Goal: Task Accomplishment & Management: Complete application form

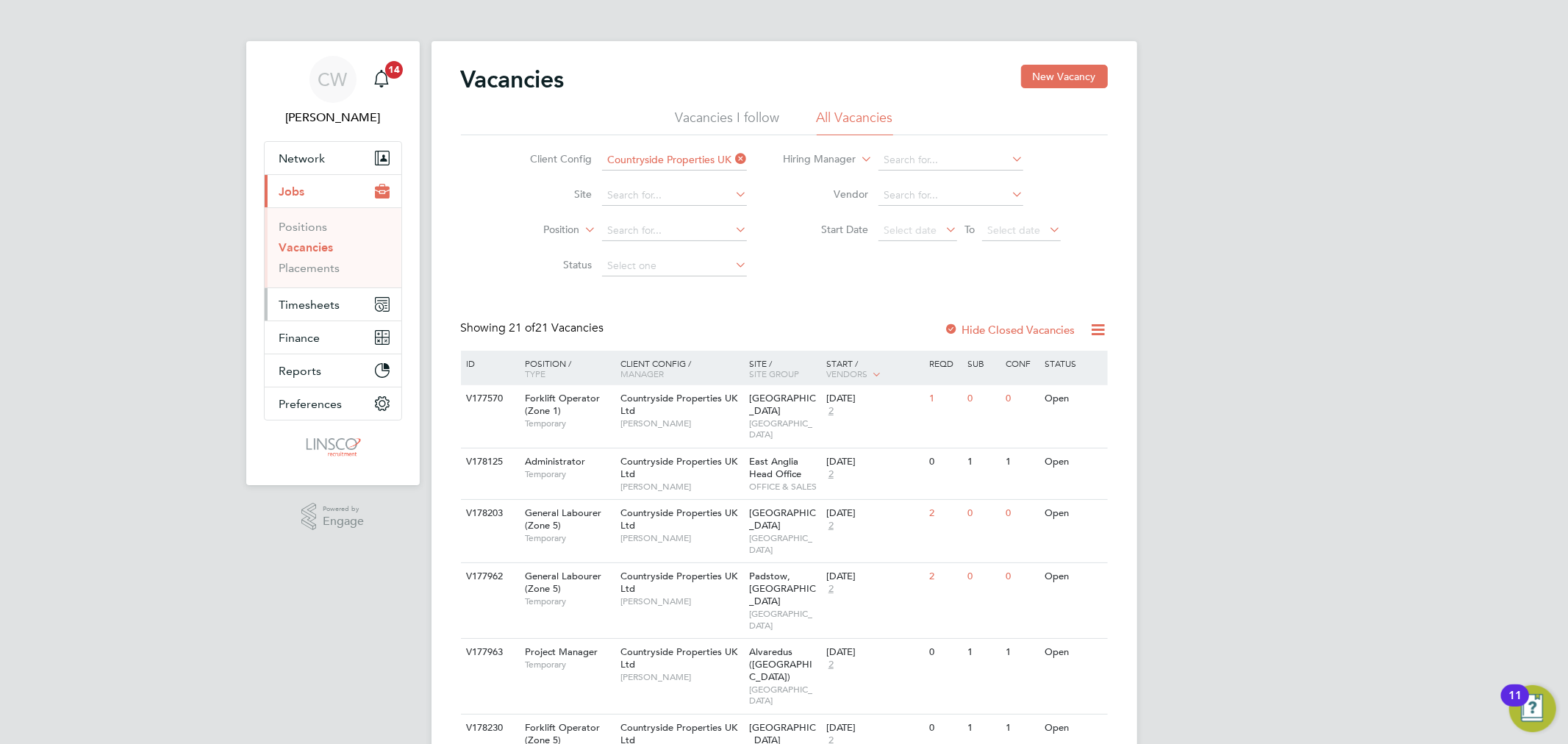
click at [311, 294] on button "Timesheets" at bounding box center [333, 305] width 136 height 32
click at [320, 262] on link "Timesheets" at bounding box center [310, 260] width 61 height 14
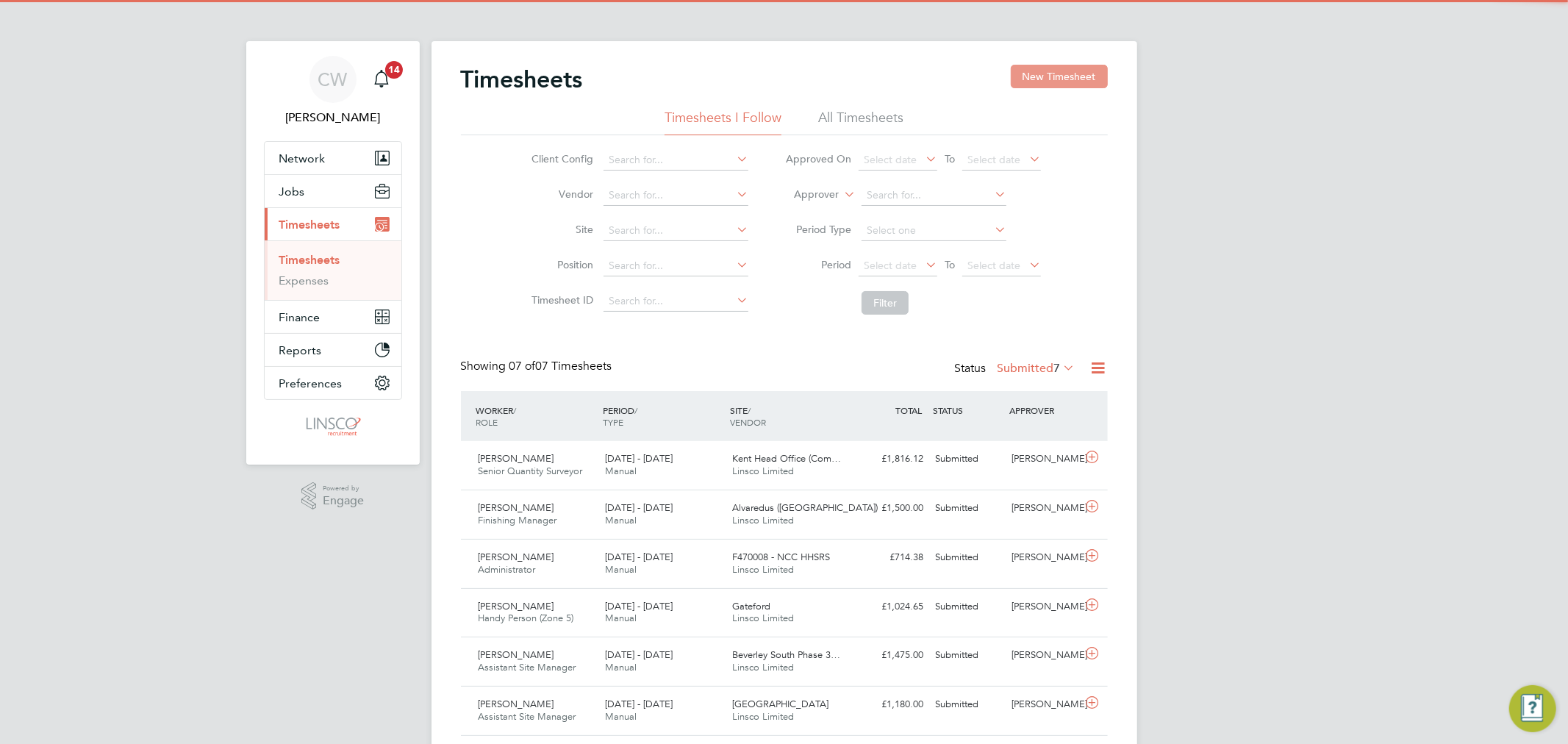
click at [1077, 79] on button "New Timesheet" at bounding box center [1059, 76] width 97 height 24
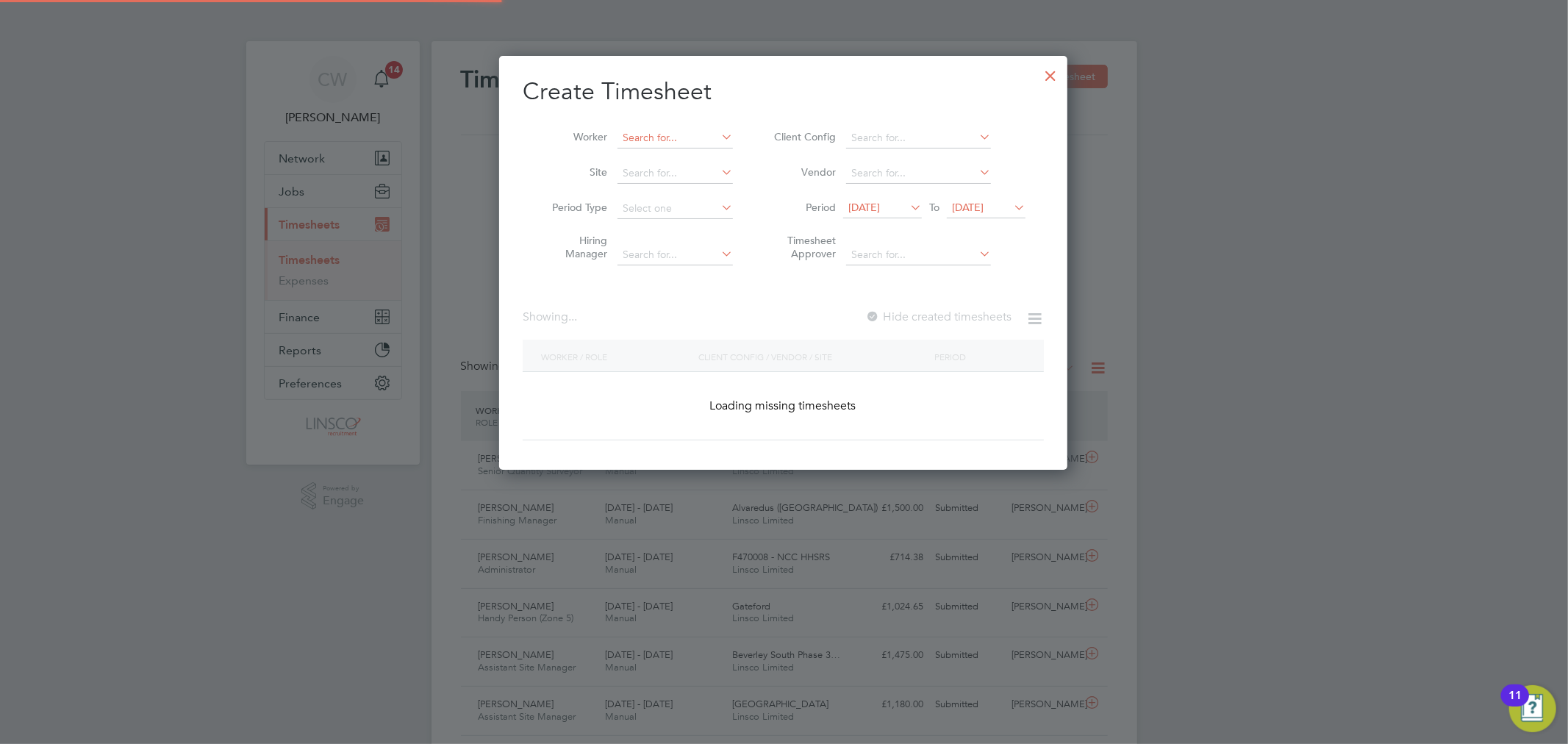
click at [633, 136] on input at bounding box center [675, 138] width 115 height 21
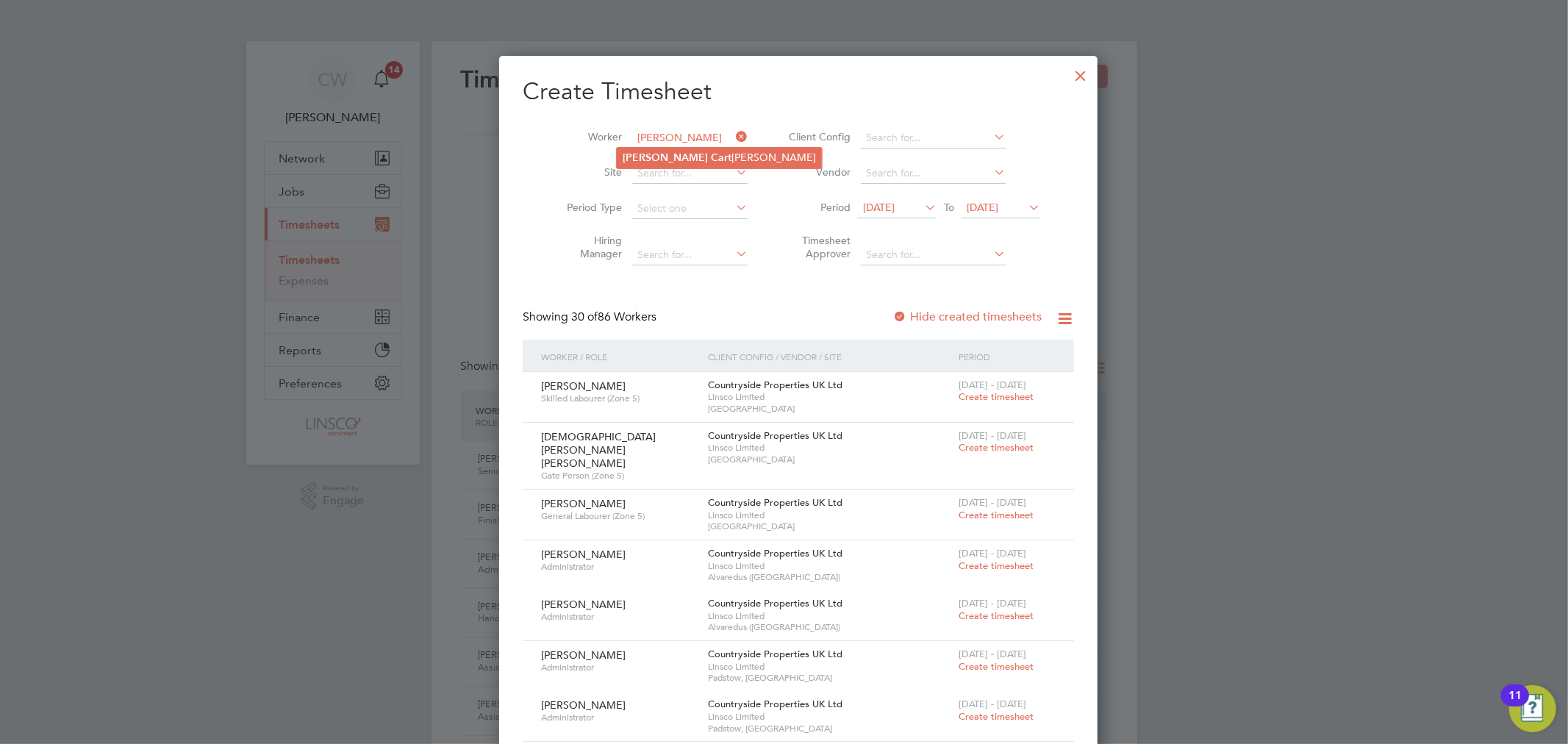
click at [644, 152] on b "[PERSON_NAME]" at bounding box center [665, 157] width 85 height 12
type input "[PERSON_NAME]"
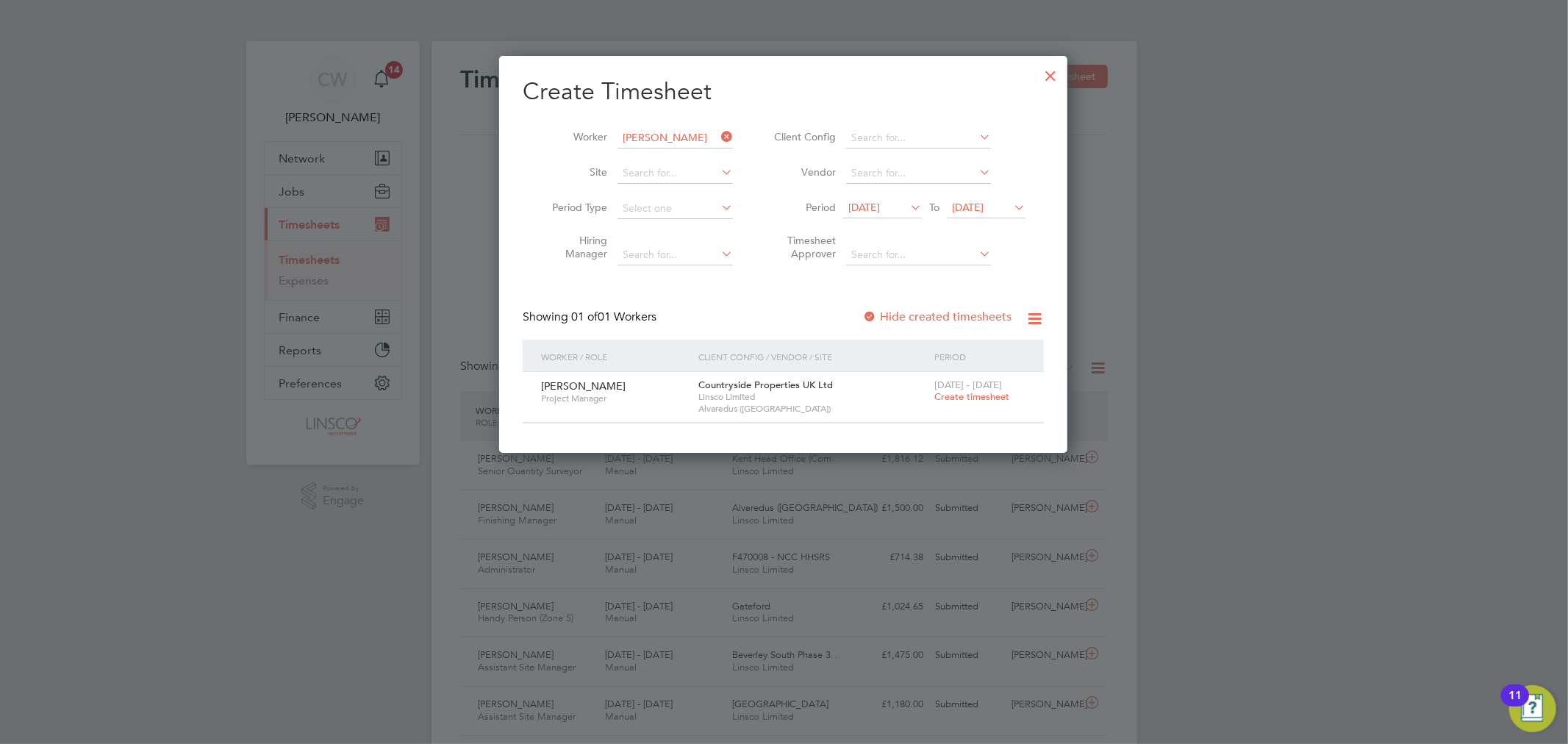
click at [975, 393] on span "Create timesheet" at bounding box center [971, 397] width 75 height 12
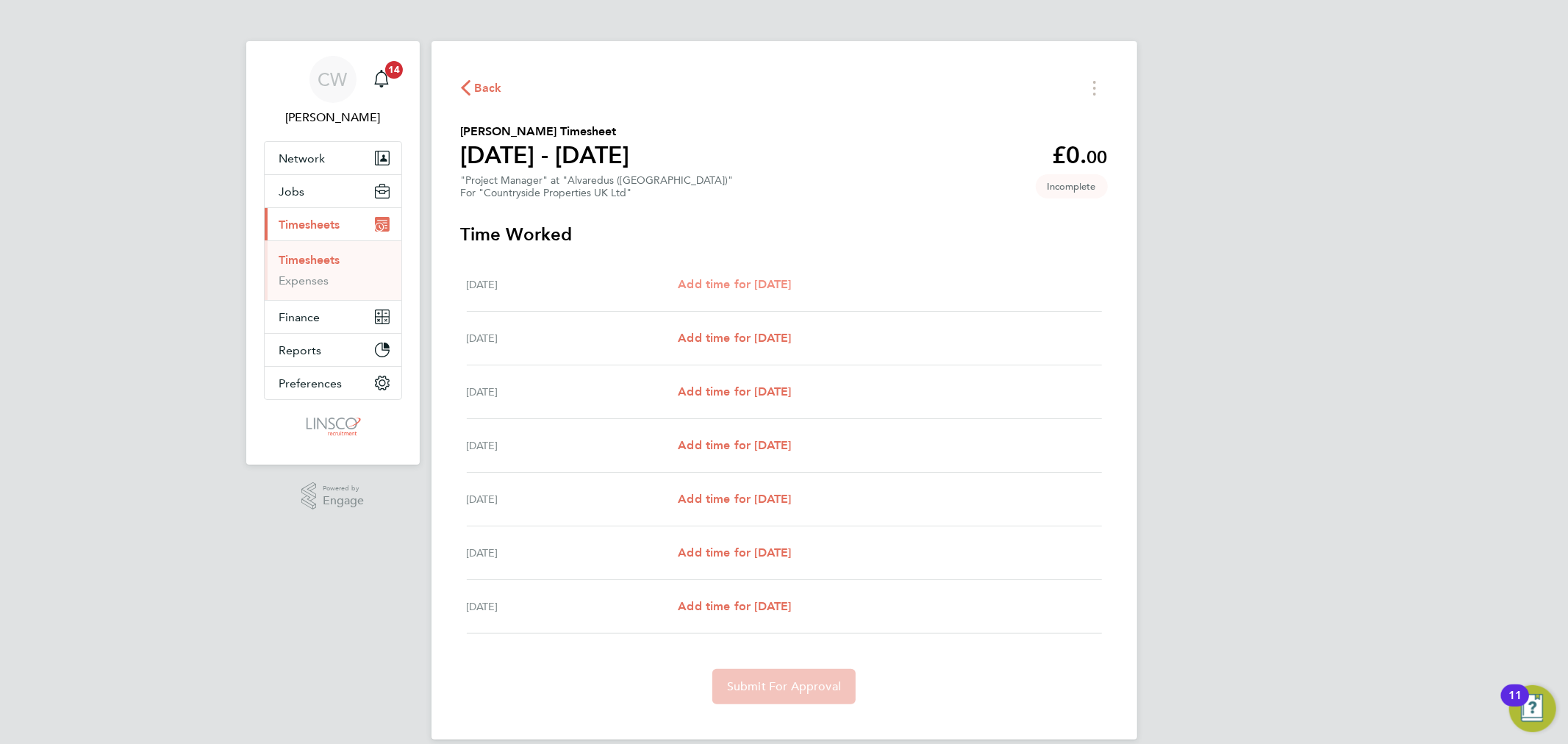
click at [771, 282] on span "Add time for [DATE]" at bounding box center [735, 284] width 113 height 14
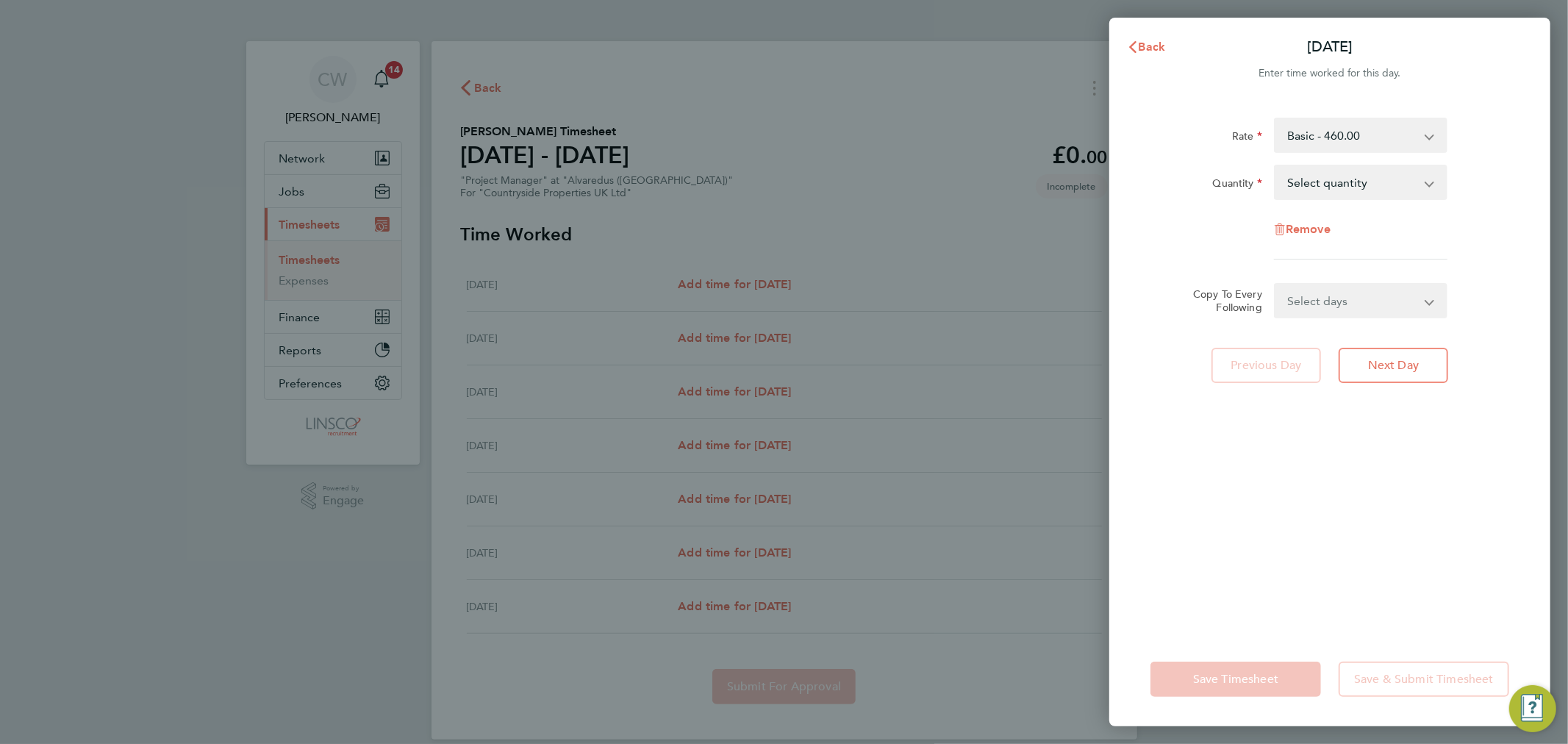
click at [1382, 185] on select "Select quantity 0.5 1" at bounding box center [1351, 183] width 153 height 32
select select "1"
click at [1275, 166] on select "Select quantity 0.5 1" at bounding box center [1351, 183] width 153 height 32
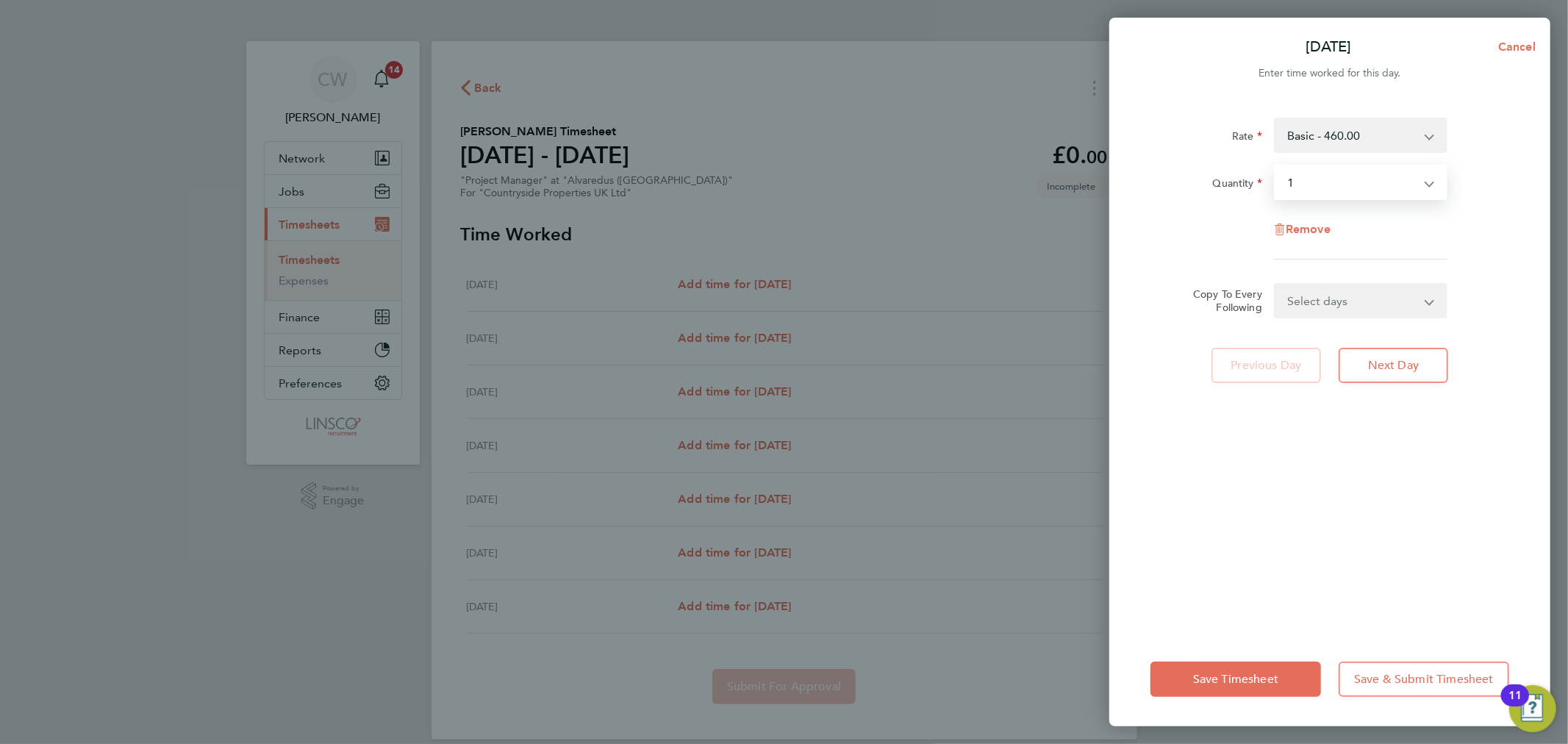
click at [1350, 303] on select "Select days Day Weekday (Mon-Fri) Weekend (Sat-Sun) [DATE] [DATE] [DATE] [DATE]…" at bounding box center [1352, 301] width 154 height 32
select select "DAY"
click at [1275, 285] on select "Select days Day Weekday (Mon-Fri) Weekend (Sat-Sun) [DATE] [DATE] [DATE] [DATE]…" at bounding box center [1352, 301] width 154 height 32
select select "[DATE]"
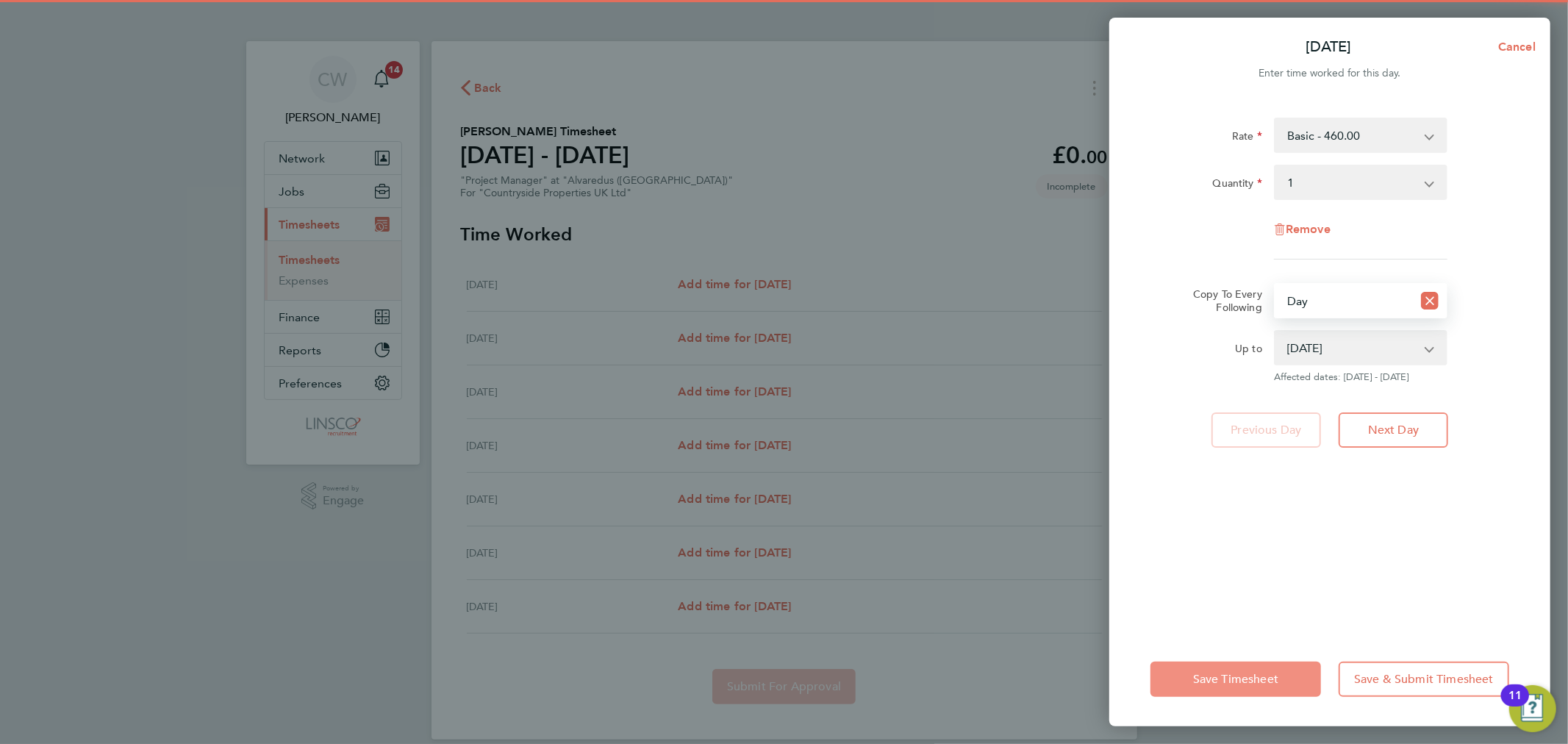
click at [1236, 684] on span "Save Timesheet" at bounding box center [1235, 679] width 85 height 15
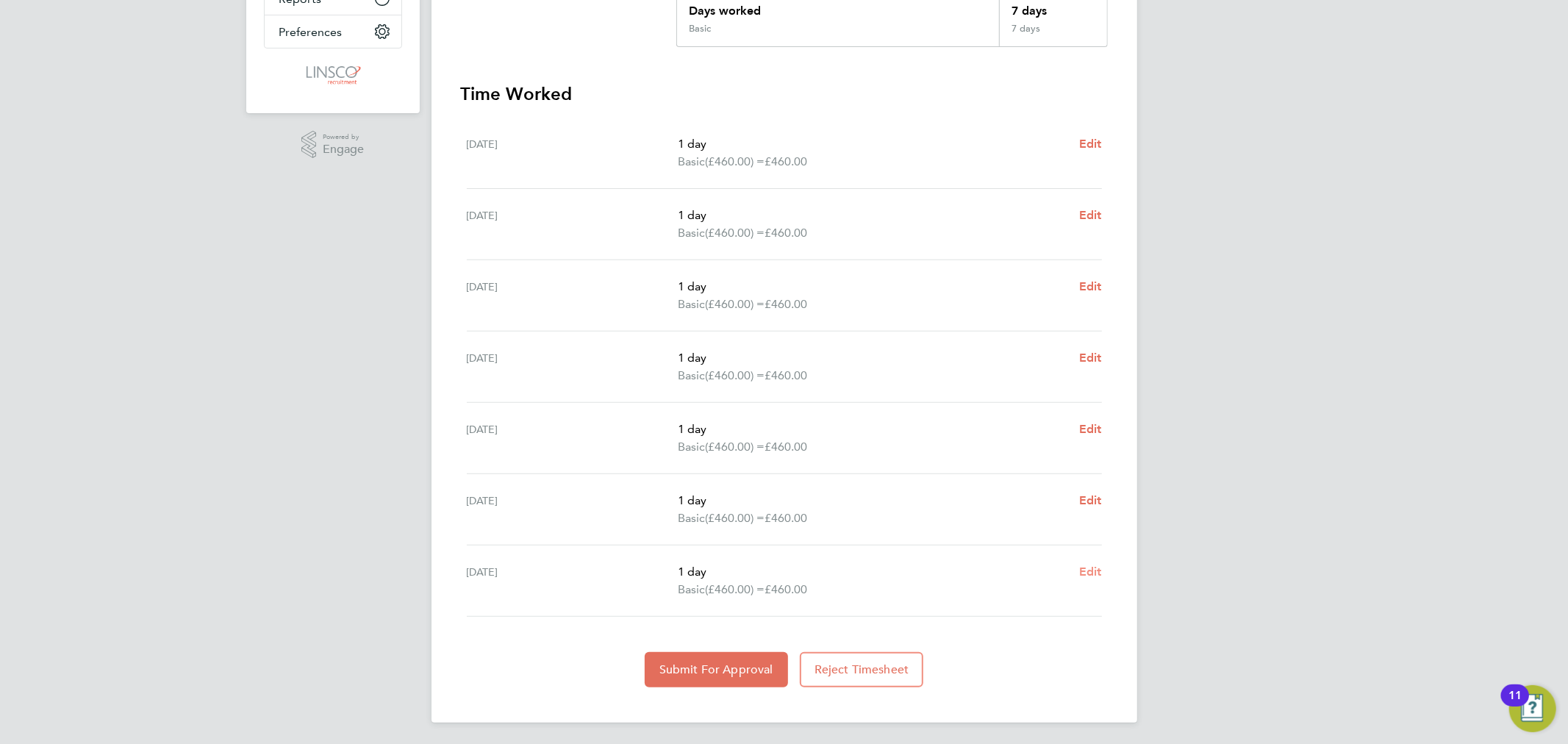
click at [1090, 568] on span "Edit" at bounding box center [1090, 571] width 23 height 14
select select "1"
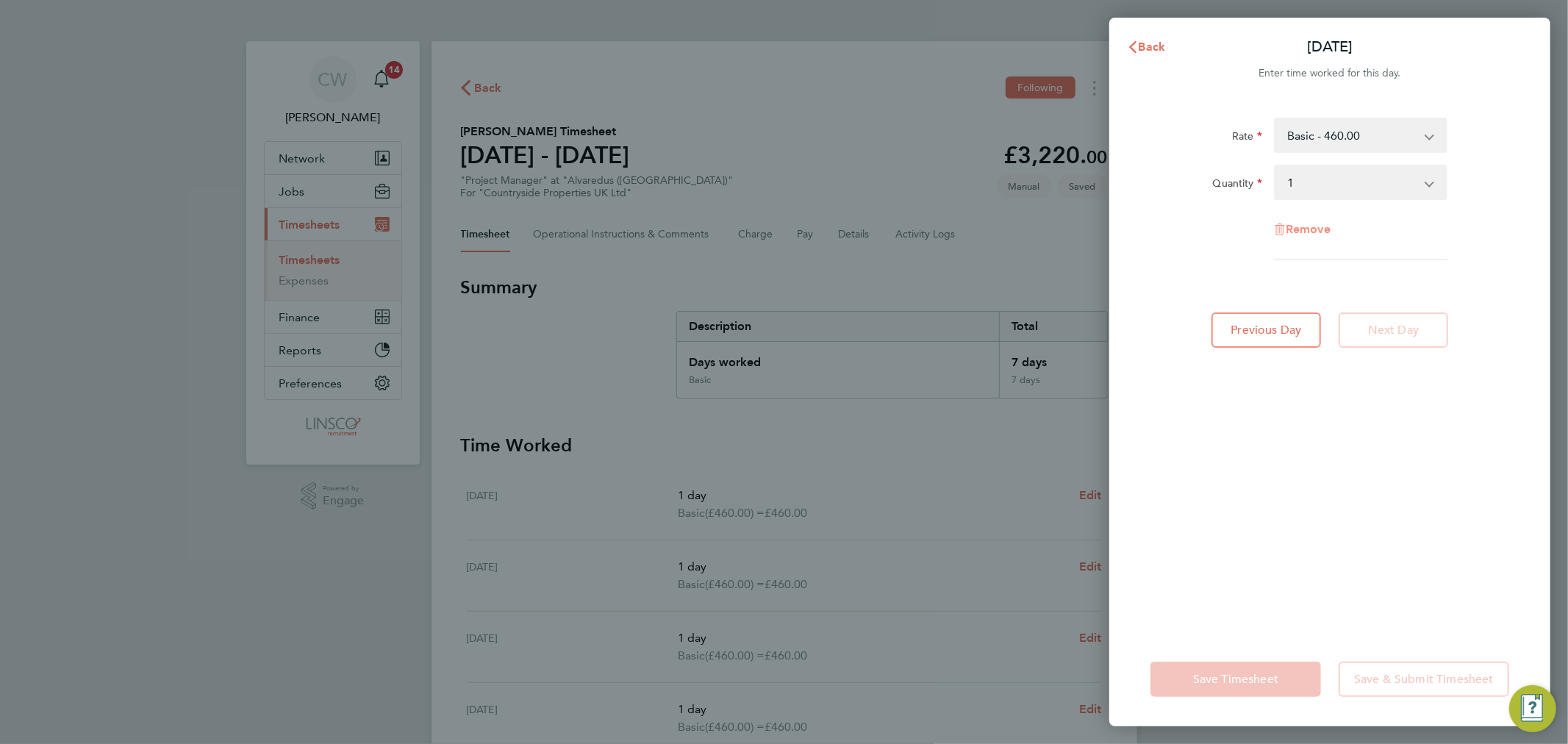
click at [1327, 224] on span "Remove" at bounding box center [1307, 229] width 44 height 14
select select "null"
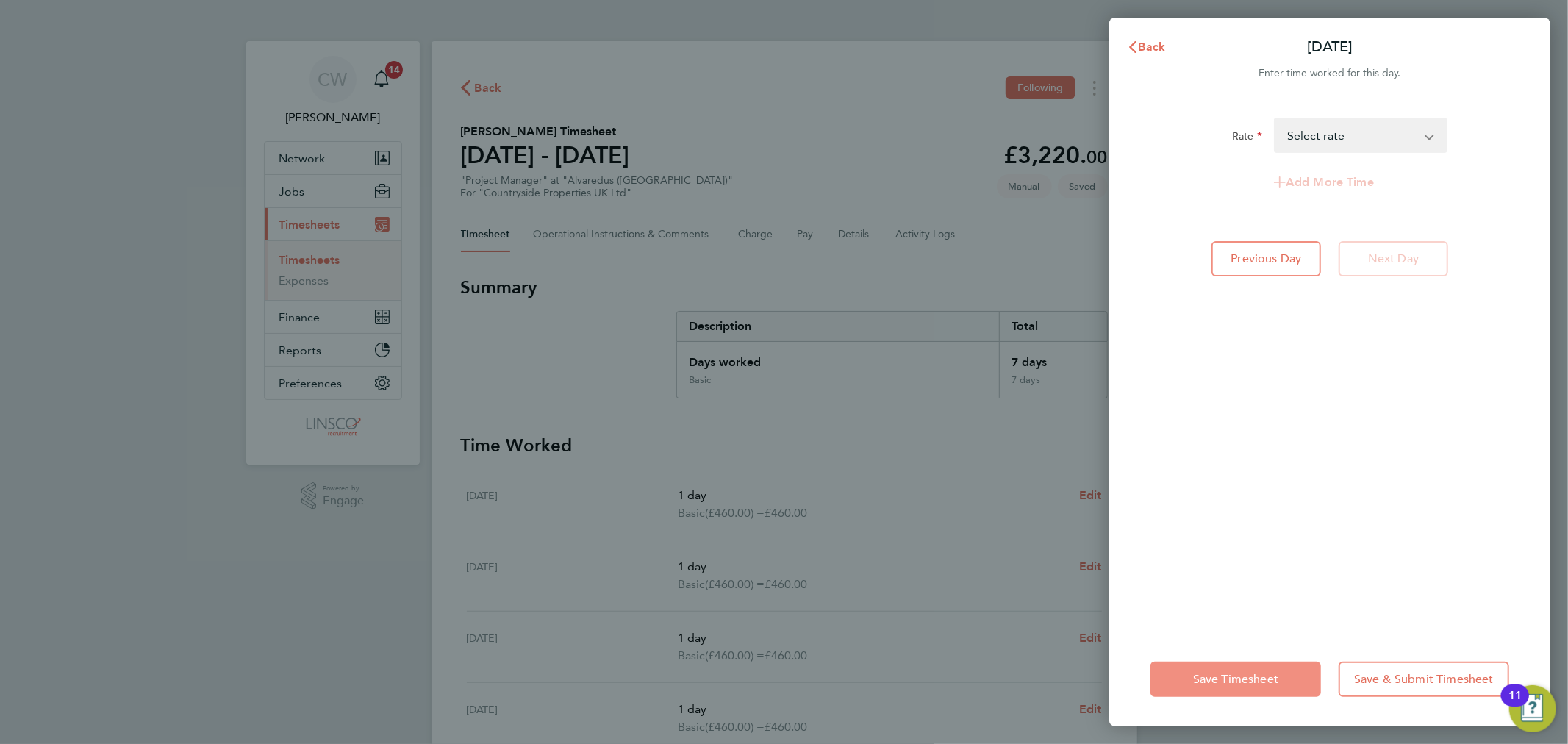
click at [1214, 677] on span "Save Timesheet" at bounding box center [1235, 679] width 85 height 15
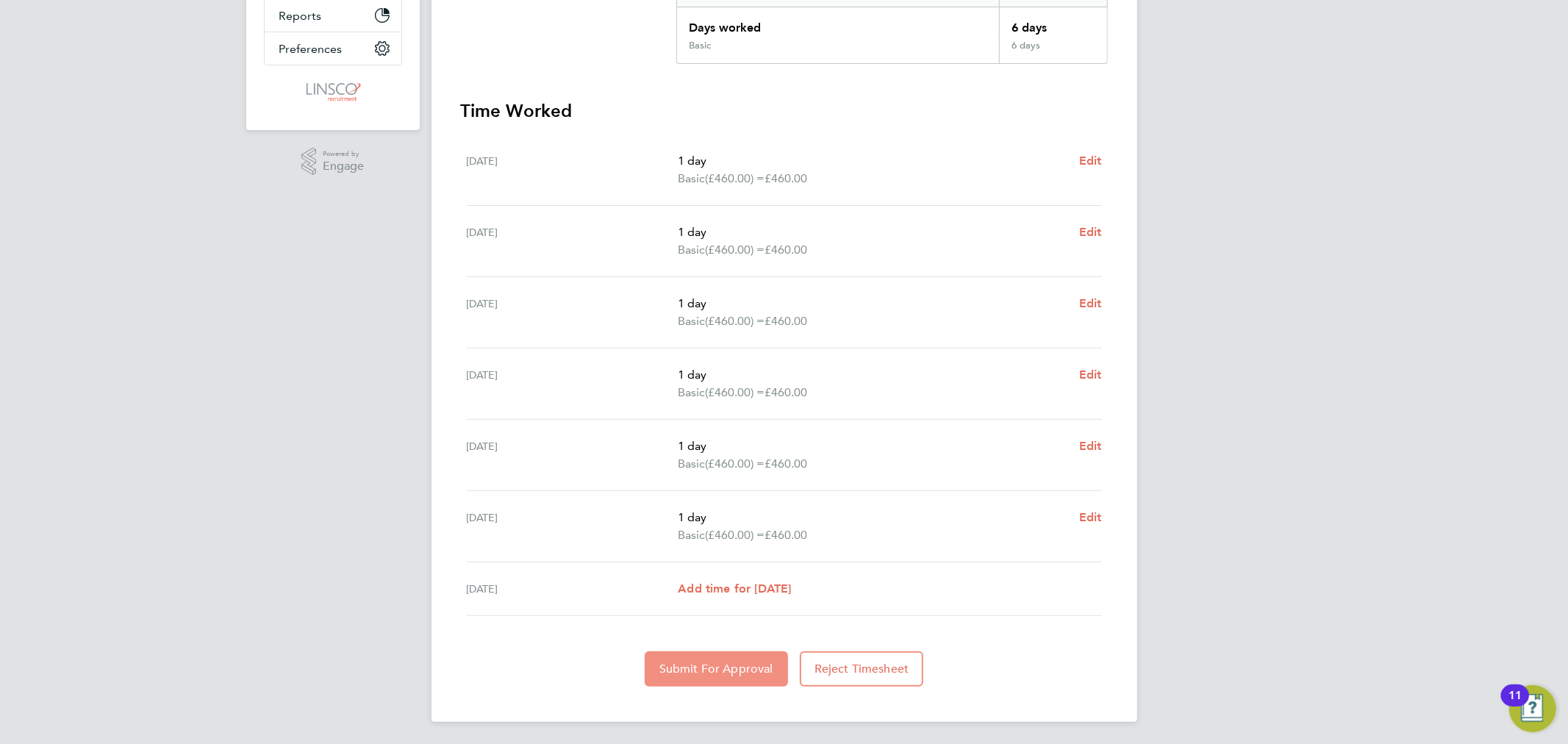
click at [733, 679] on button "Submit For Approval" at bounding box center [716, 669] width 143 height 35
